Goal: Navigation & Orientation: Find specific page/section

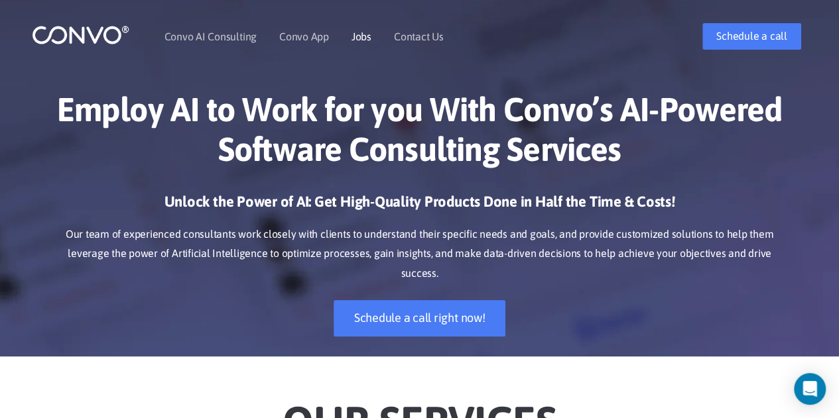
click at [357, 35] on link "Jobs" at bounding box center [361, 36] width 20 height 11
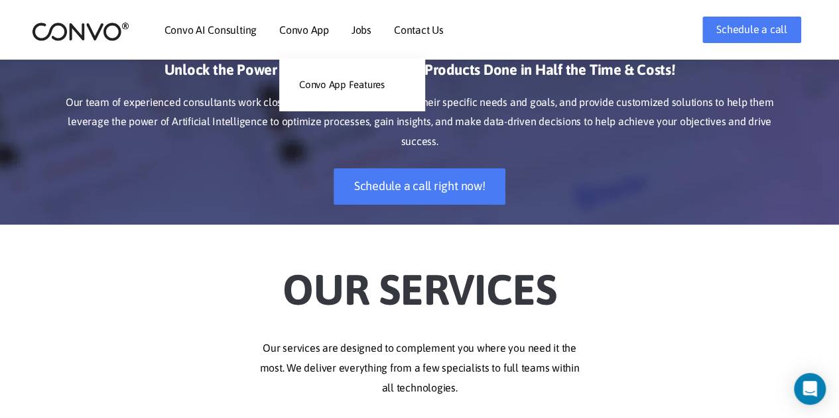
scroll to position [133, 0]
